Goal: Navigation & Orientation: Find specific page/section

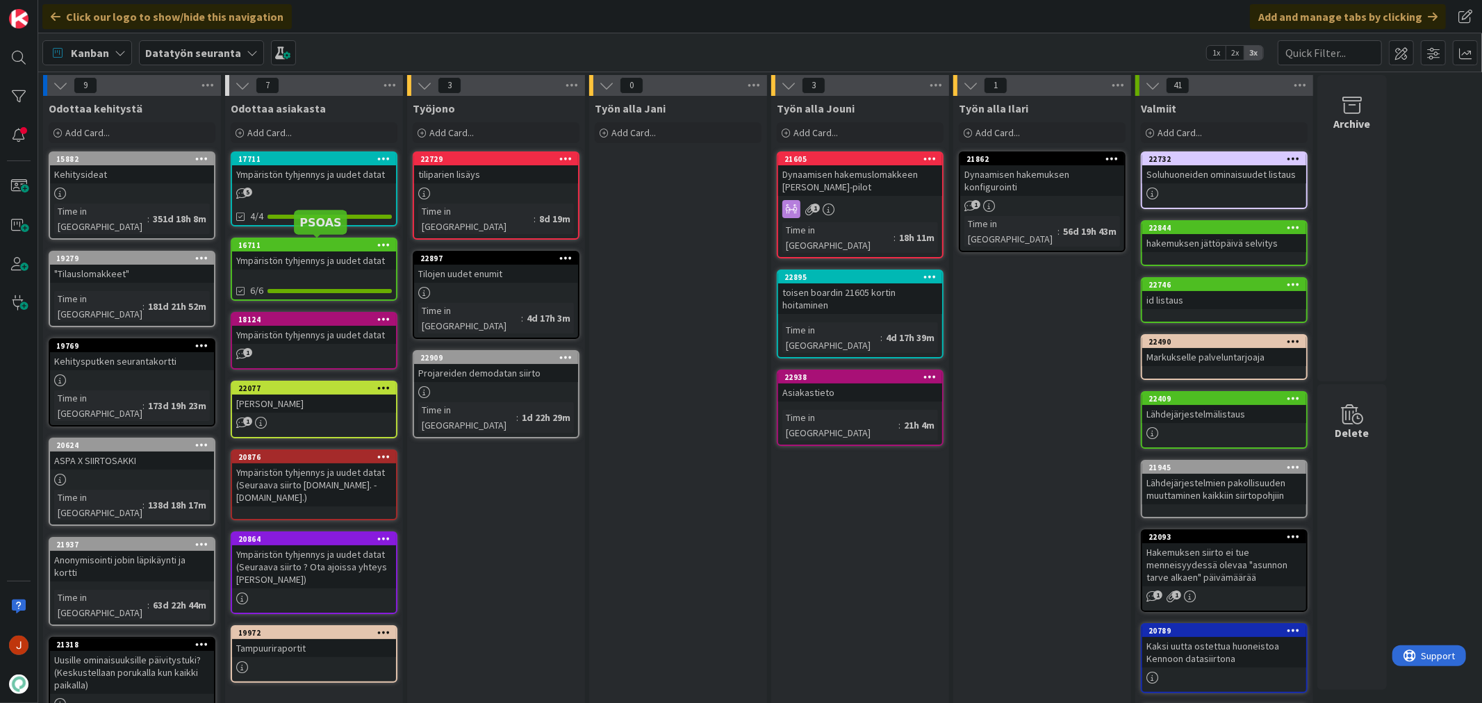
click at [324, 247] on div "16711" at bounding box center [317, 245] width 158 height 10
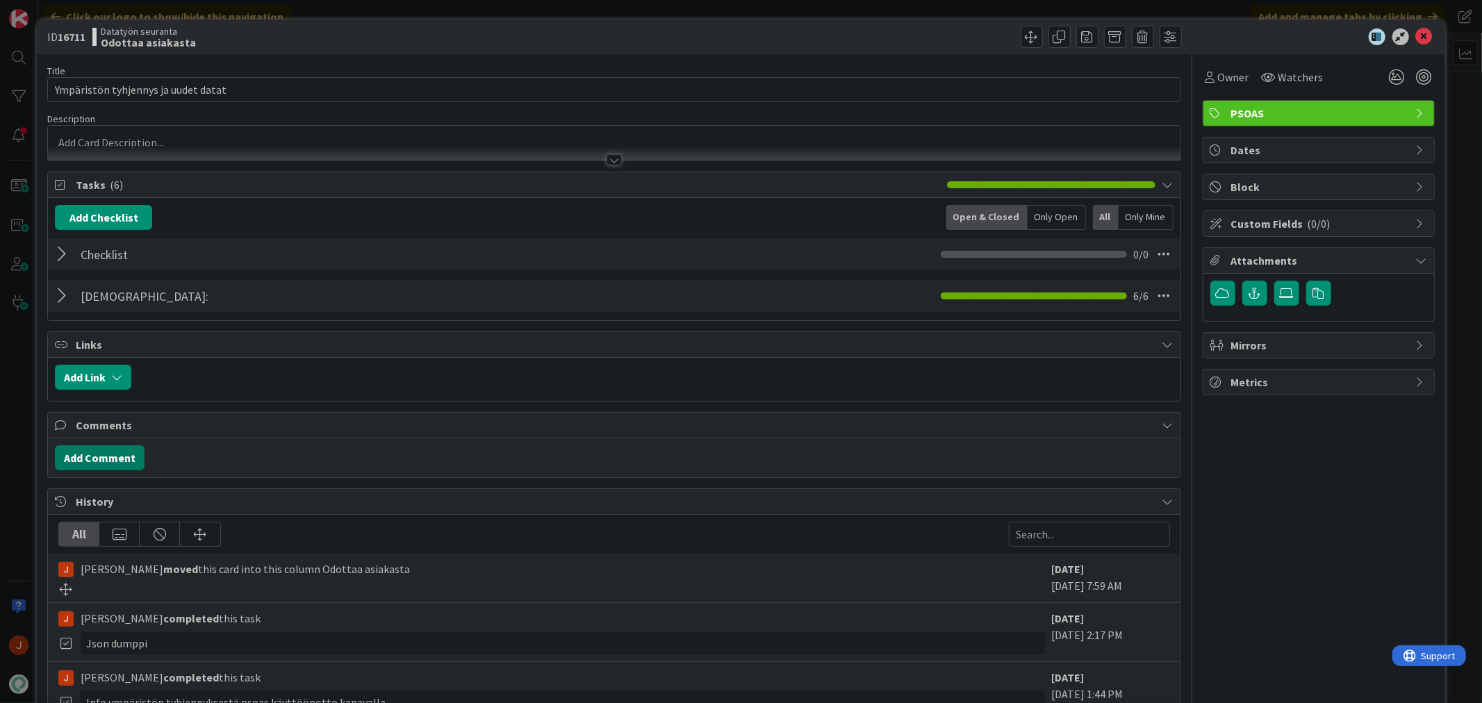
click at [113, 454] on button "Add Comment" at bounding box center [100, 457] width 90 height 25
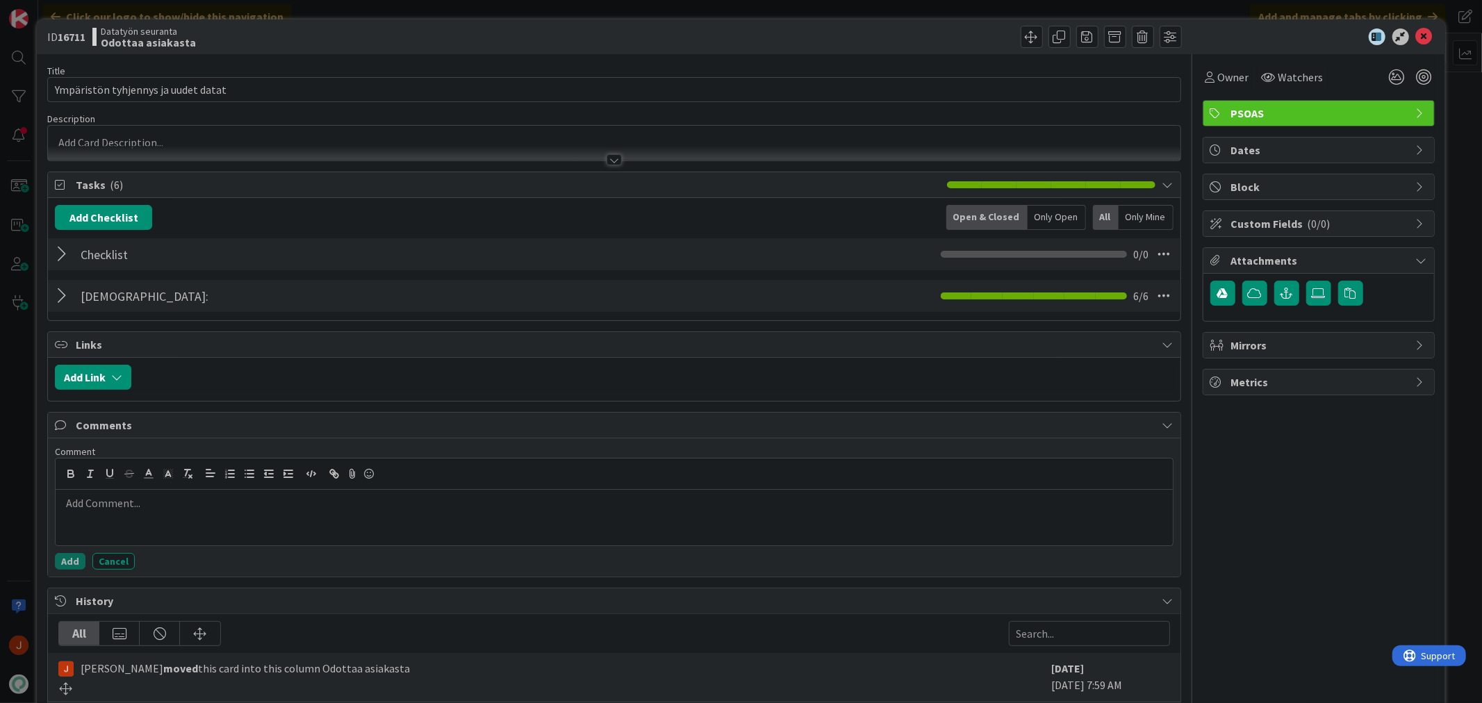
click at [149, 511] on p at bounding box center [614, 503] width 1106 height 16
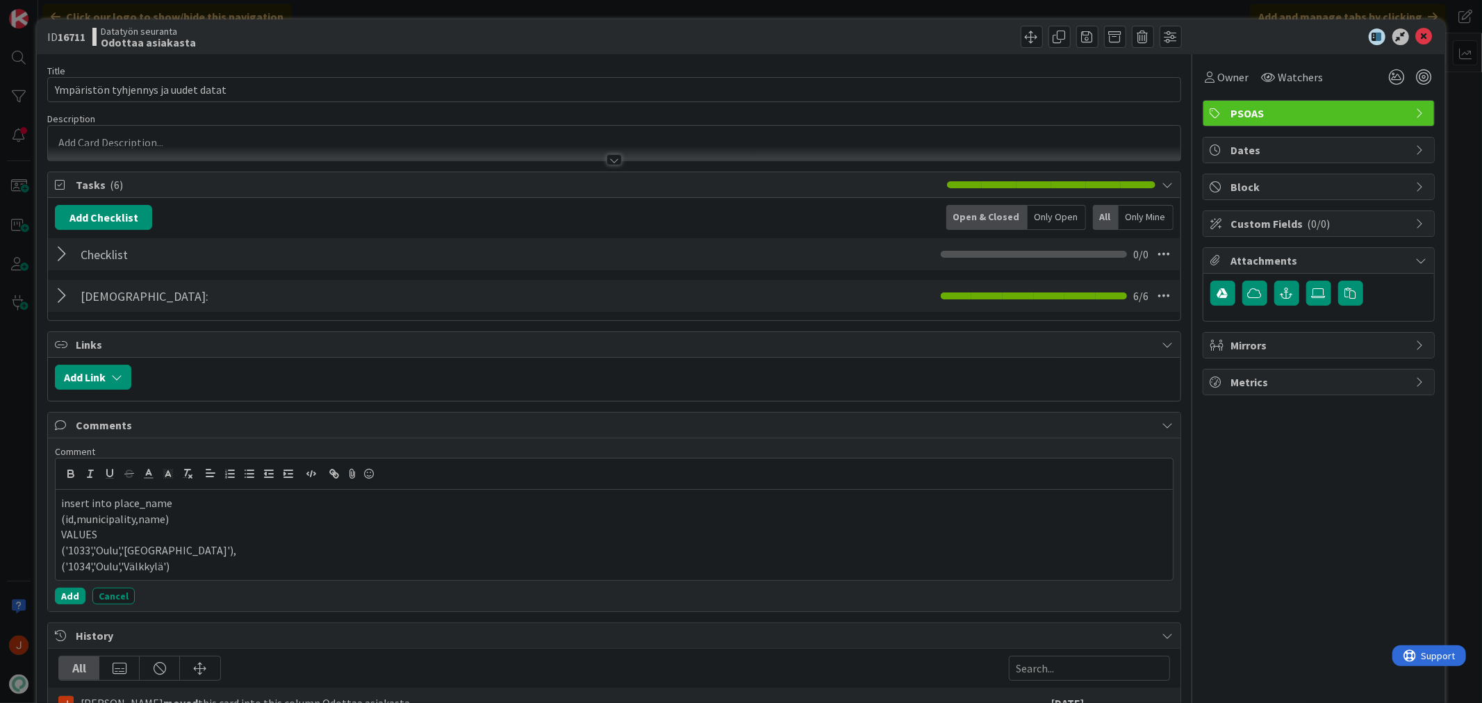
click at [72, 618] on div "Title 35 / 128 Ympäristön tyhjennys ja uudet datat Description Owner Watchers P…" at bounding box center [613, 529] width 1133 height 950
click at [81, 593] on button "Add" at bounding box center [70, 596] width 31 height 17
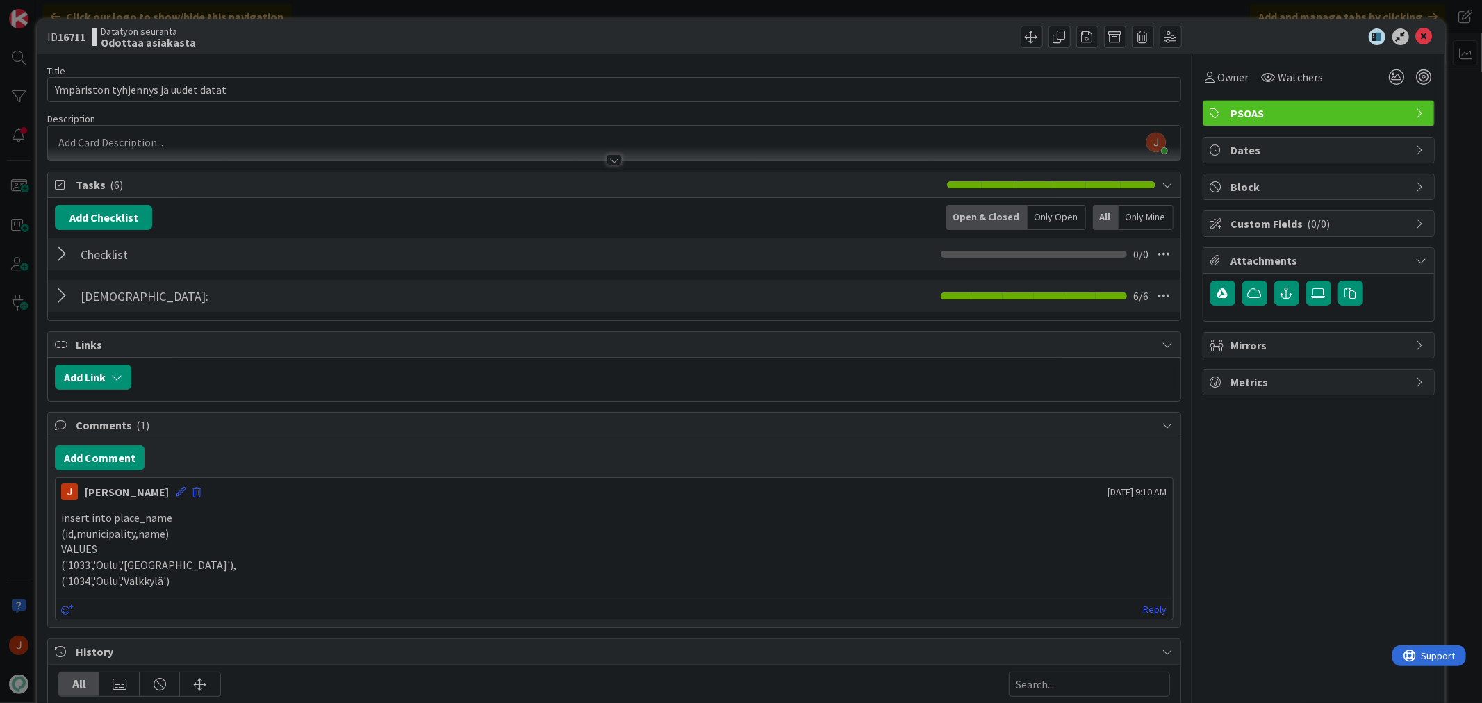
click at [1416, 38] on icon at bounding box center [1424, 36] width 17 height 17
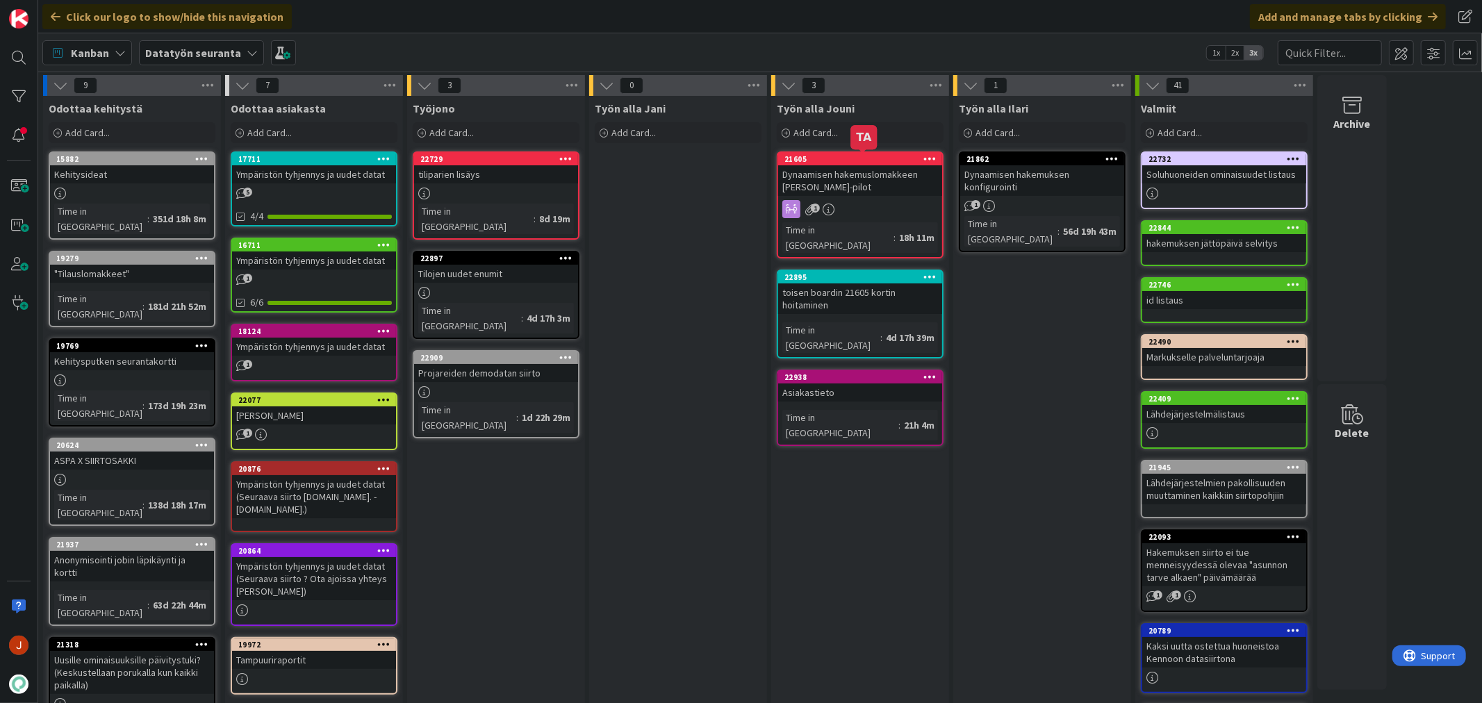
click at [852, 158] on div "21605" at bounding box center [864, 159] width 158 height 10
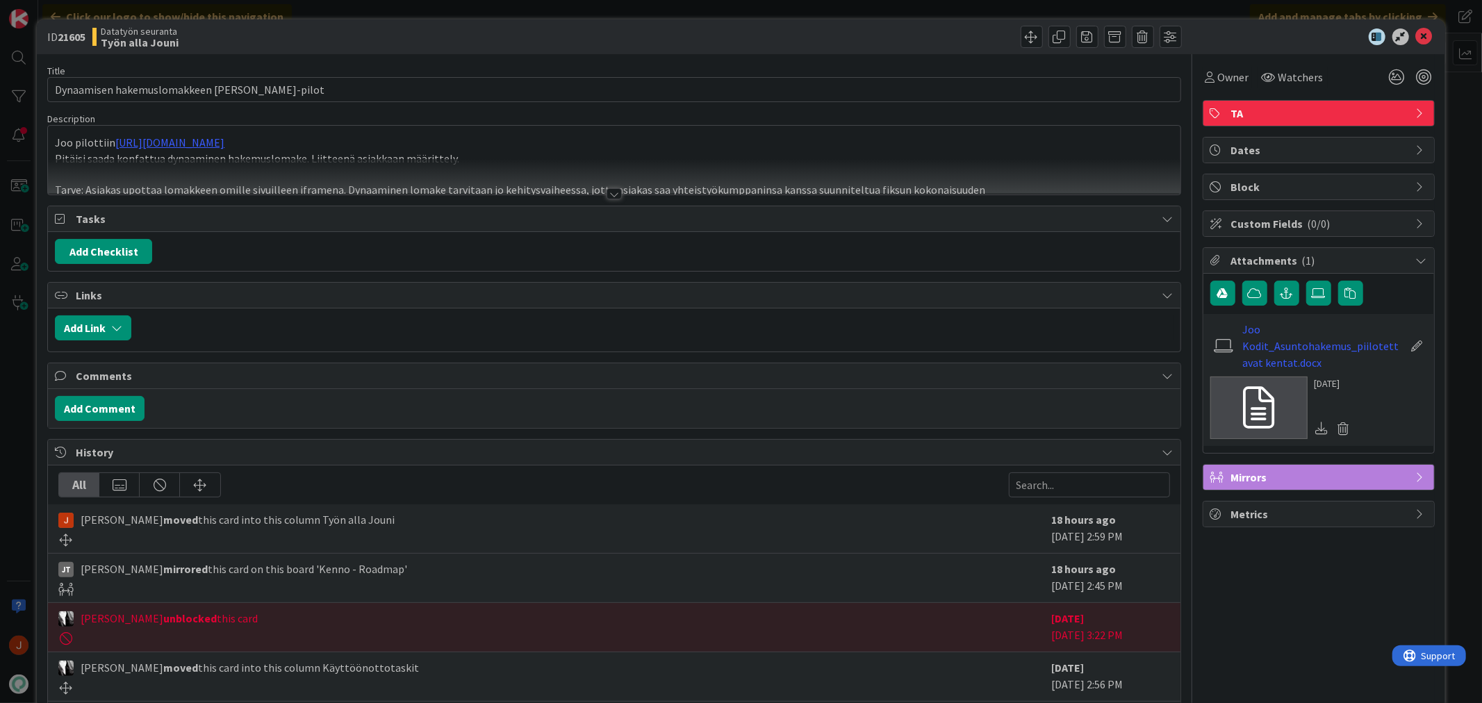
click at [1270, 114] on span "TA" at bounding box center [1320, 113] width 178 height 17
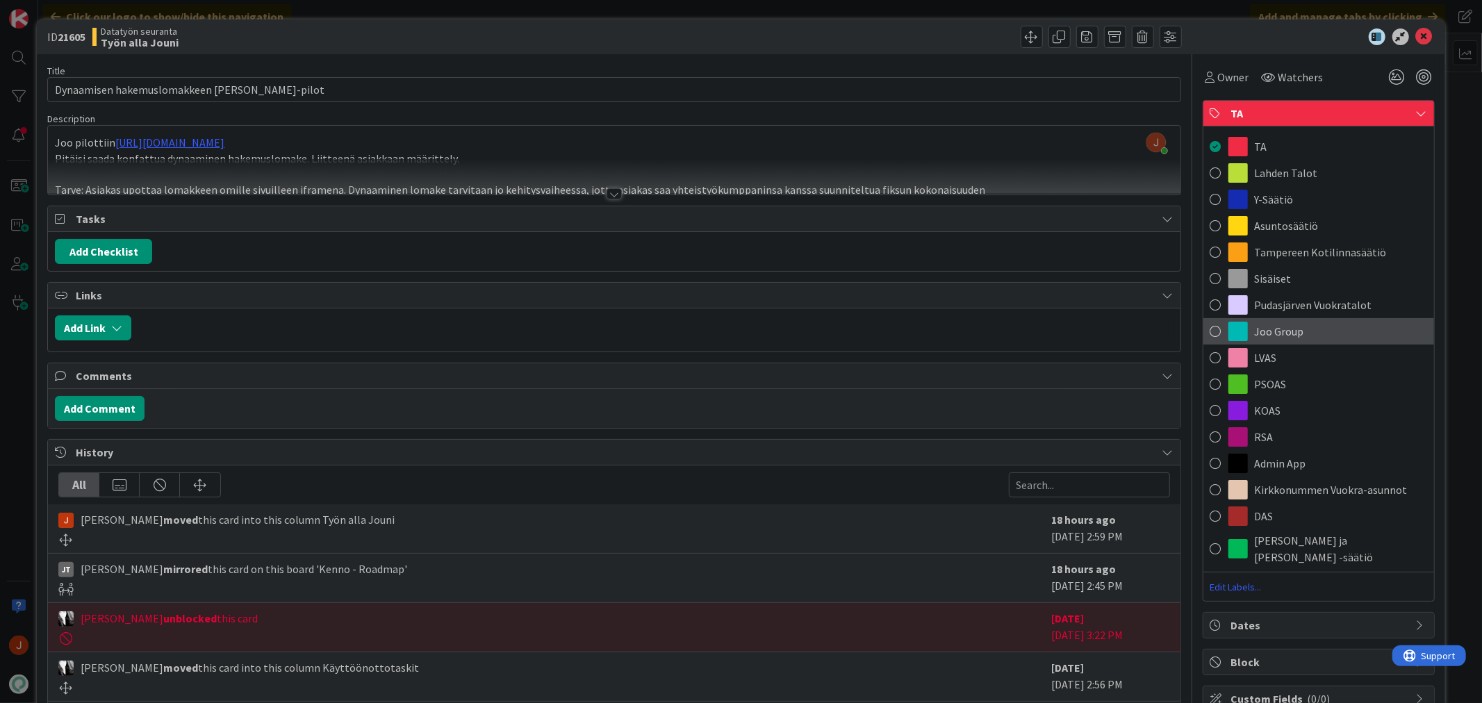
click at [1210, 331] on span at bounding box center [1215, 331] width 11 height 21
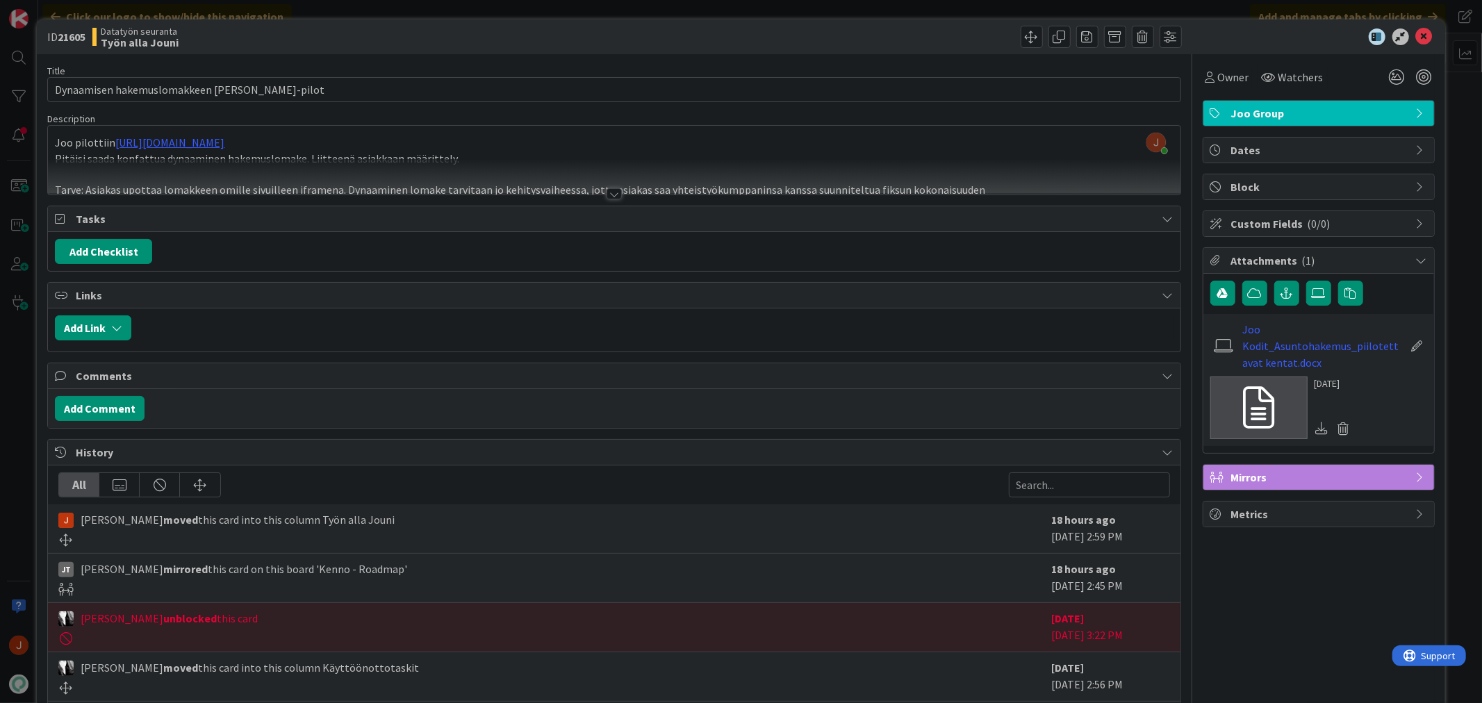
click at [1422, 30] on div at bounding box center [1312, 36] width 246 height 17
click at [1416, 36] on icon at bounding box center [1424, 36] width 17 height 17
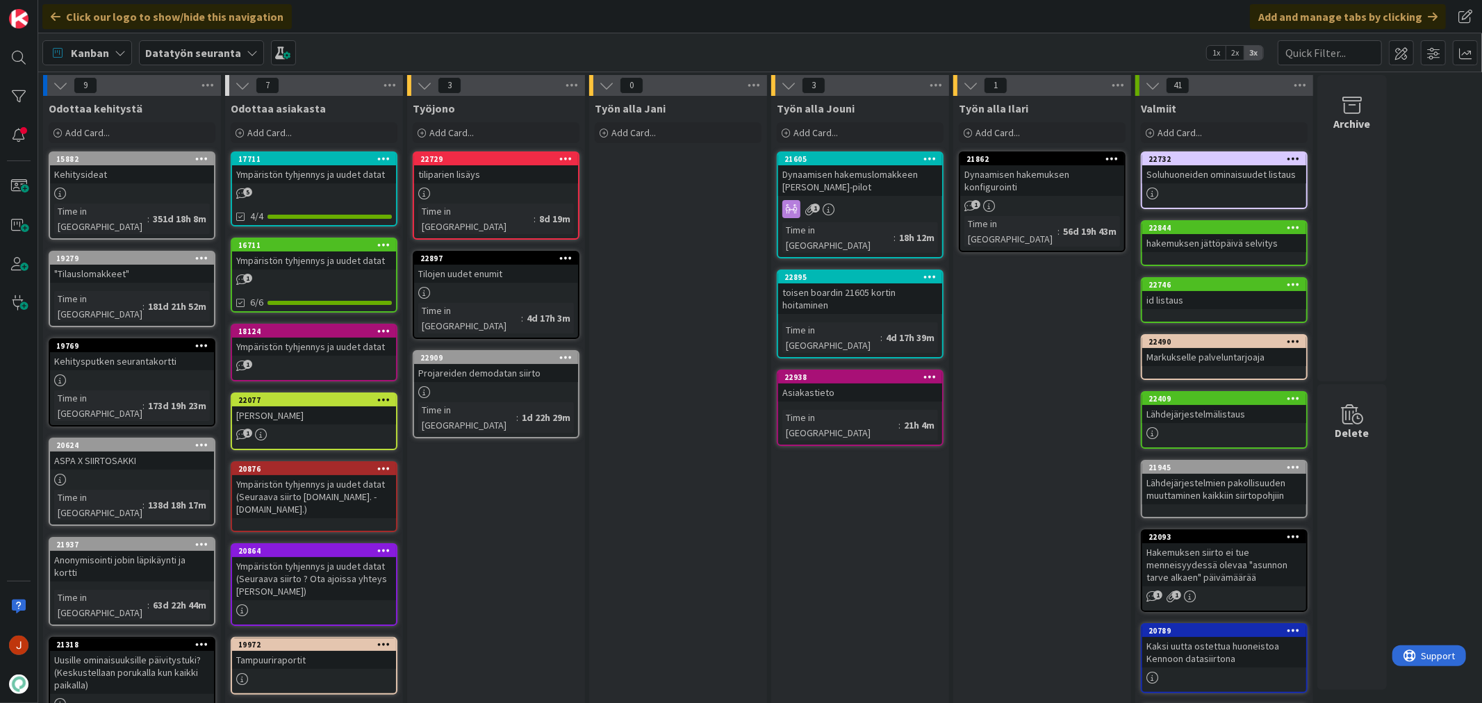
click at [859, 459] on div "Työn alla Jouni Add Card... 21605 Dynaamisen hakemuslomakkeen [PERSON_NAME]-pil…" at bounding box center [860, 590] width 178 height 989
click at [866, 284] on div "toisen boardin 21605 kortin hoitaminen" at bounding box center [860, 299] width 164 height 31
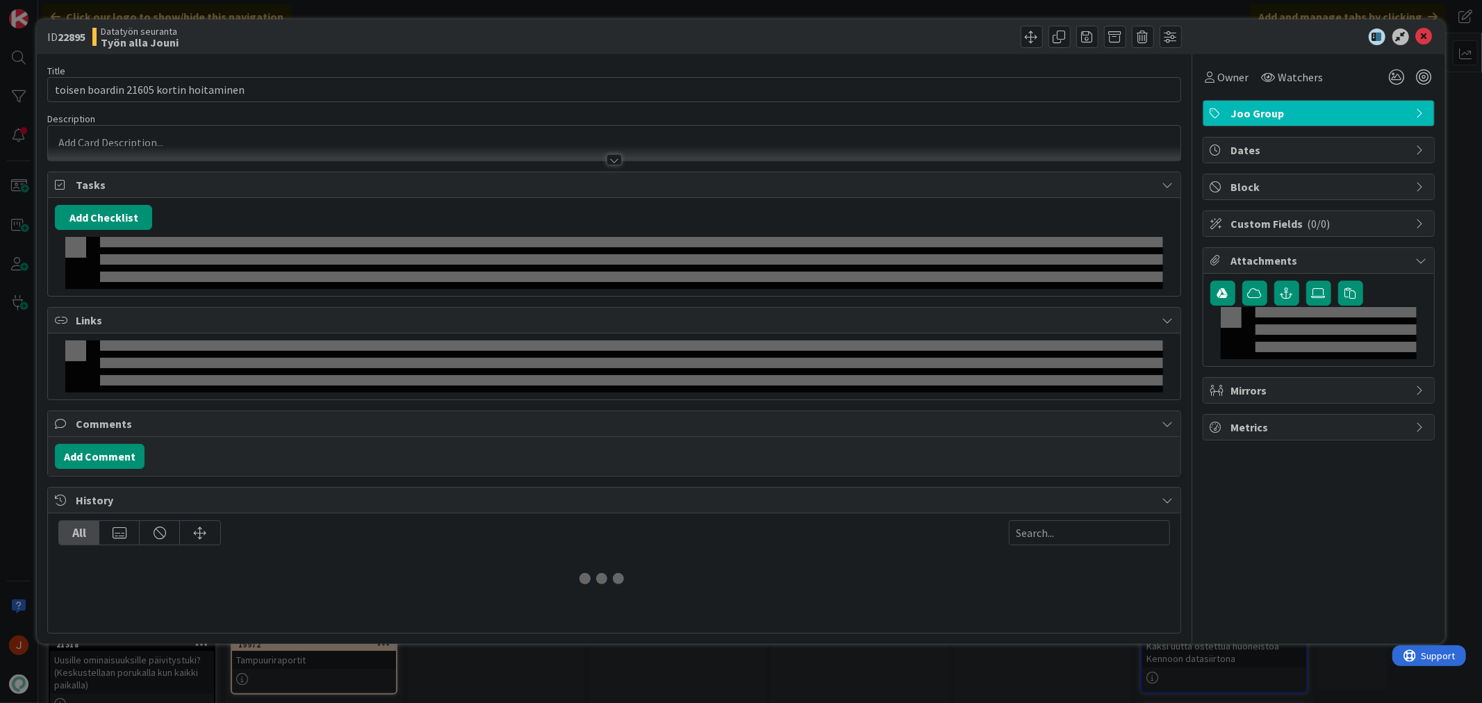
drag, startPoint x: 879, startPoint y: 283, endPoint x: 877, endPoint y: 270, distance: 13.4
click at [877, 270] on div at bounding box center [613, 263] width 1097 height 52
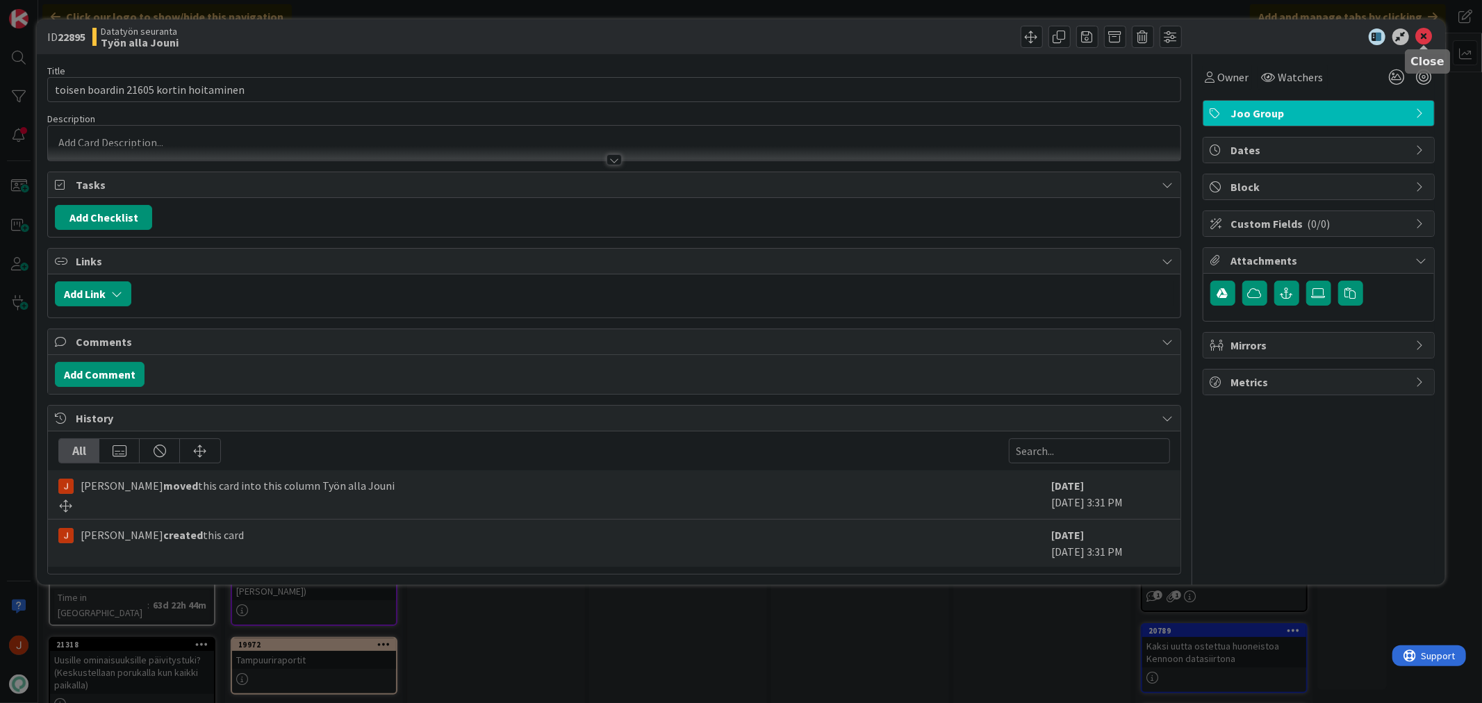
click at [1423, 38] on icon at bounding box center [1424, 36] width 17 height 17
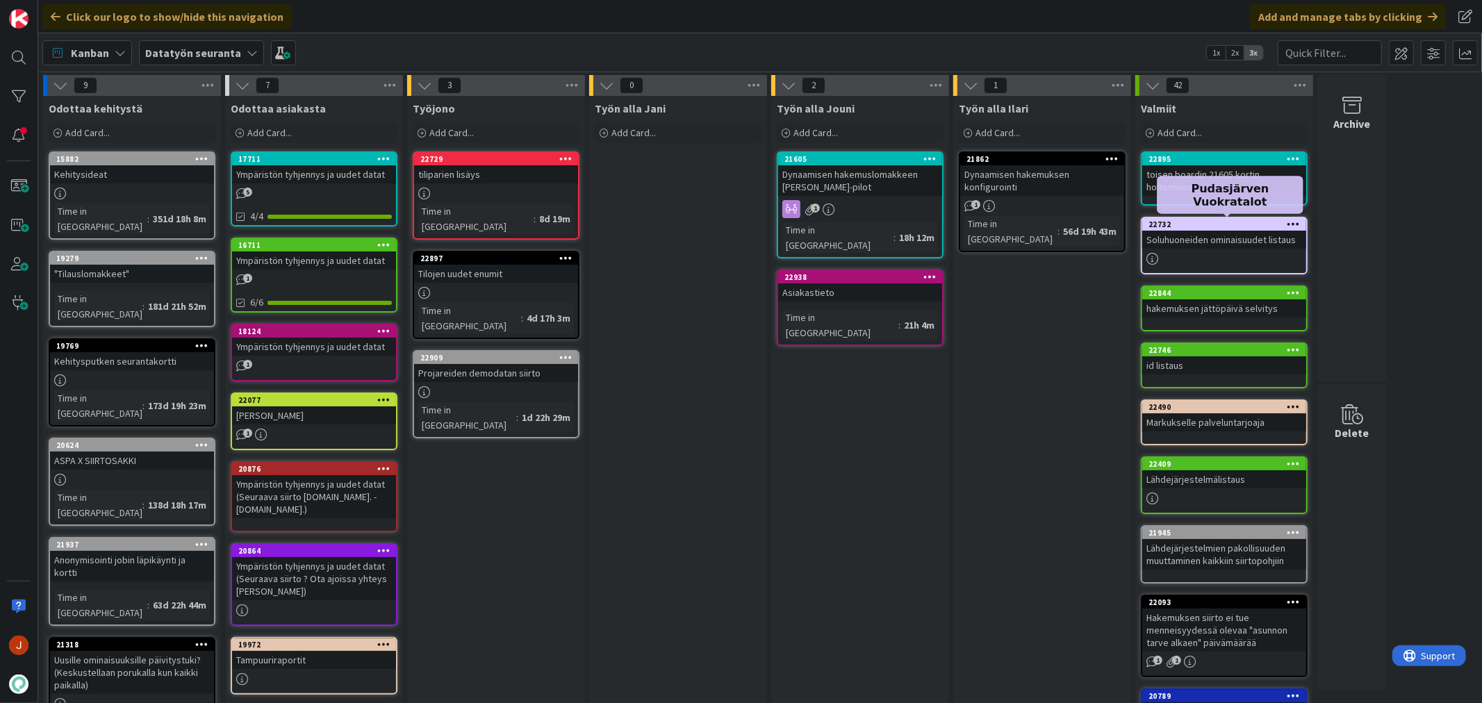
click at [1001, 425] on div "Työn alla Ilari Add Card... 21862 Dynaamisen hakemuksen konfigurointi 1 Time in…" at bounding box center [1042, 590] width 178 height 989
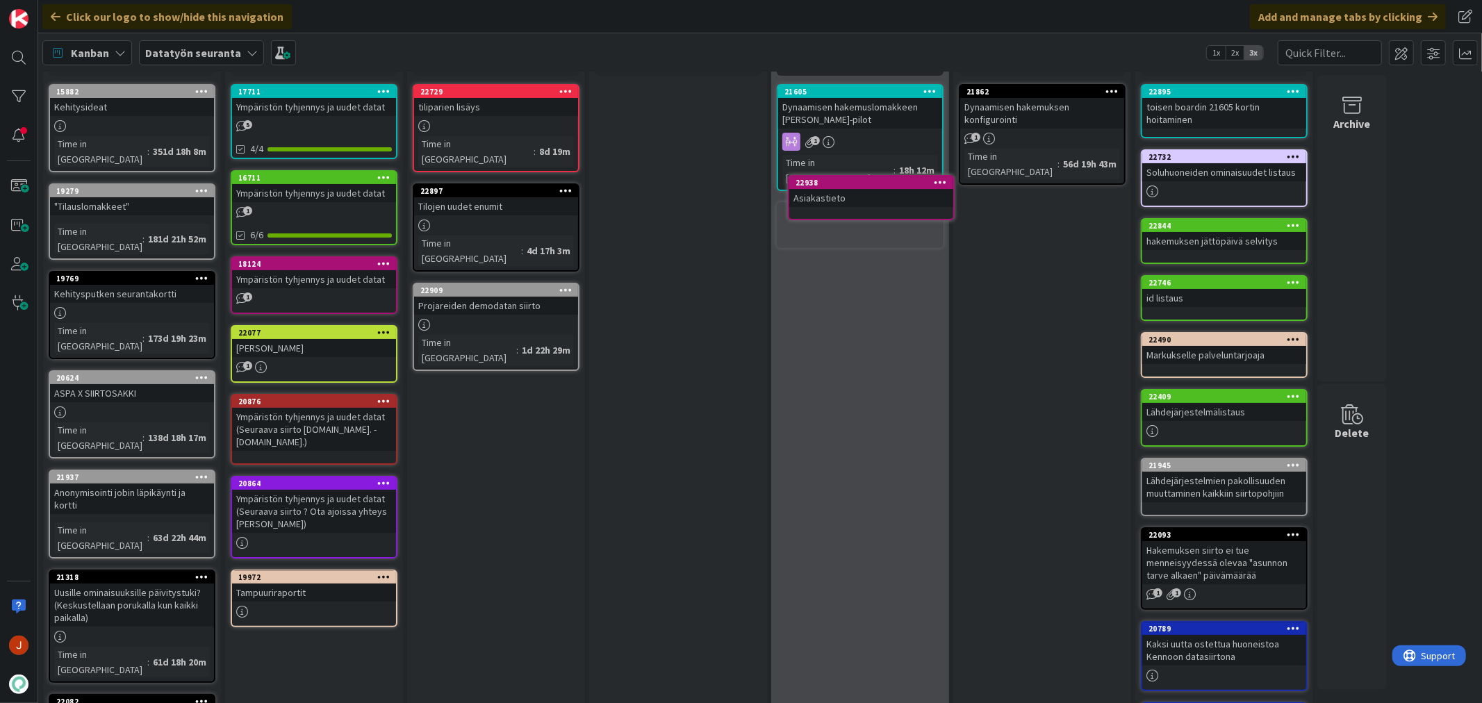
scroll to position [56, 0]
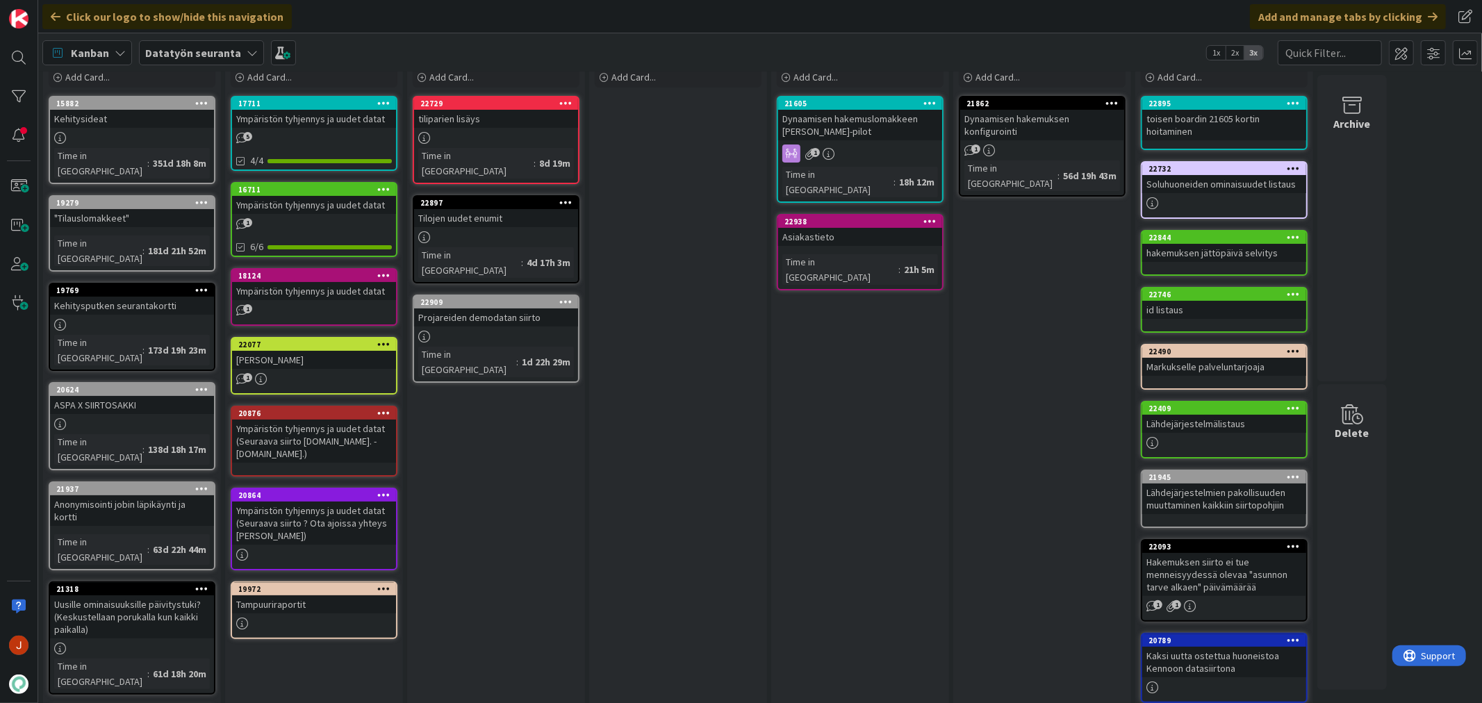
click at [318, 196] on div "Ympäristön tyhjennys ja uudet datat" at bounding box center [314, 205] width 164 height 18
click at [325, 190] on div "16711" at bounding box center [317, 190] width 158 height 10
